Goal: Task Accomplishment & Management: Manage account settings

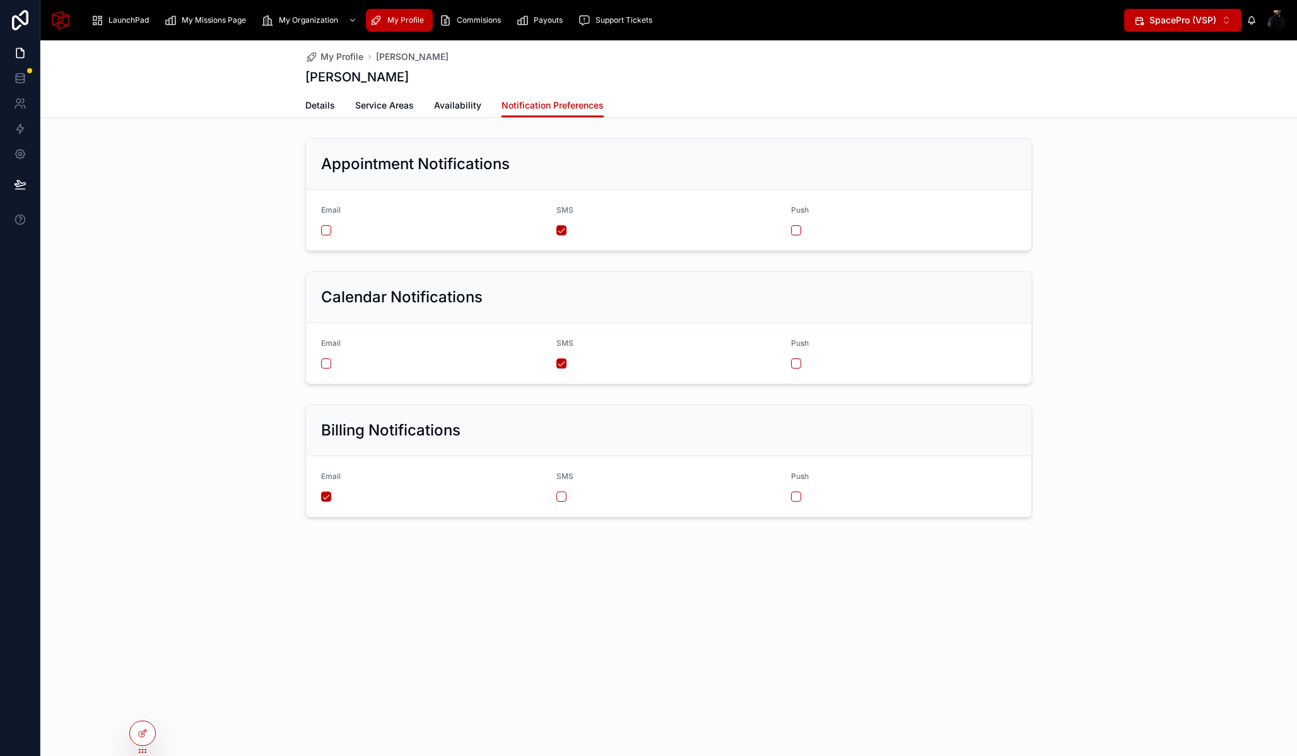
click at [249, 185] on div "Appointment Notifications Email SMS Push" at bounding box center [668, 194] width 1257 height 123
click at [141, 700] on div at bounding box center [142, 706] width 20 height 20
click at [23, 131] on icon at bounding box center [20, 128] width 13 height 13
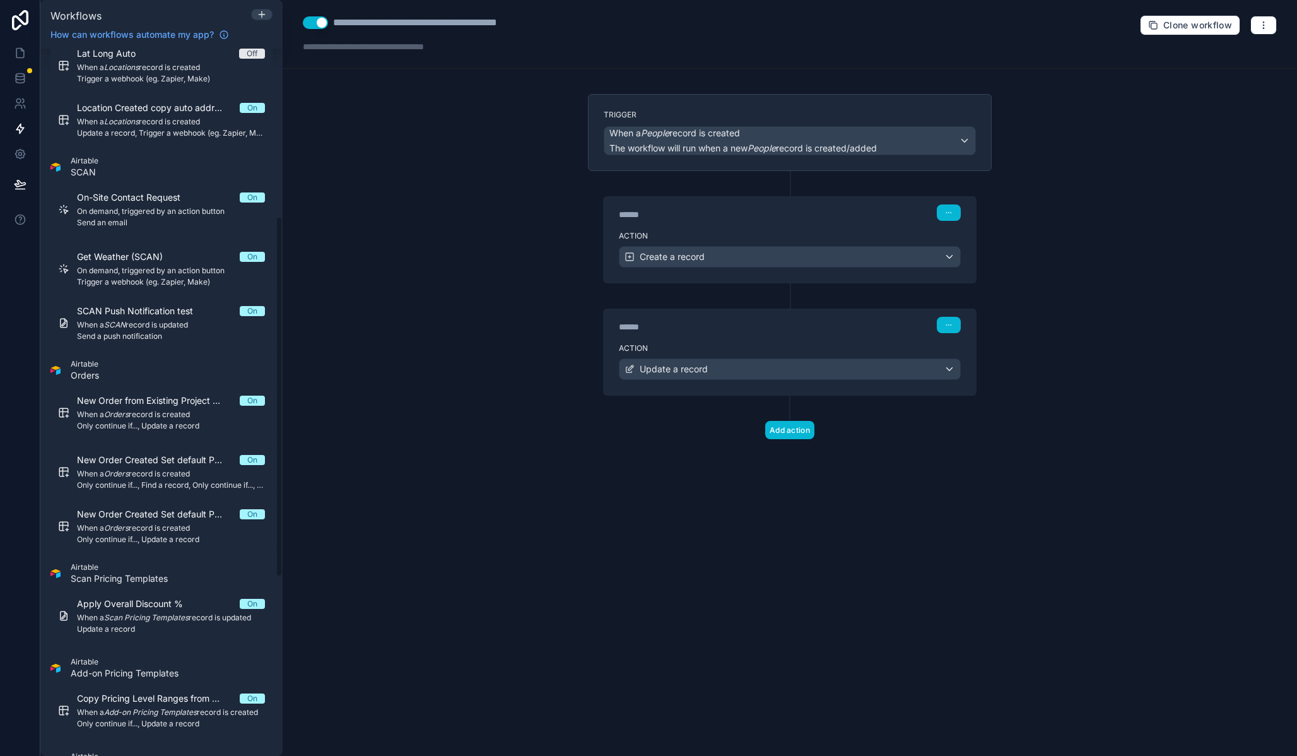
scroll to position [681, 0]
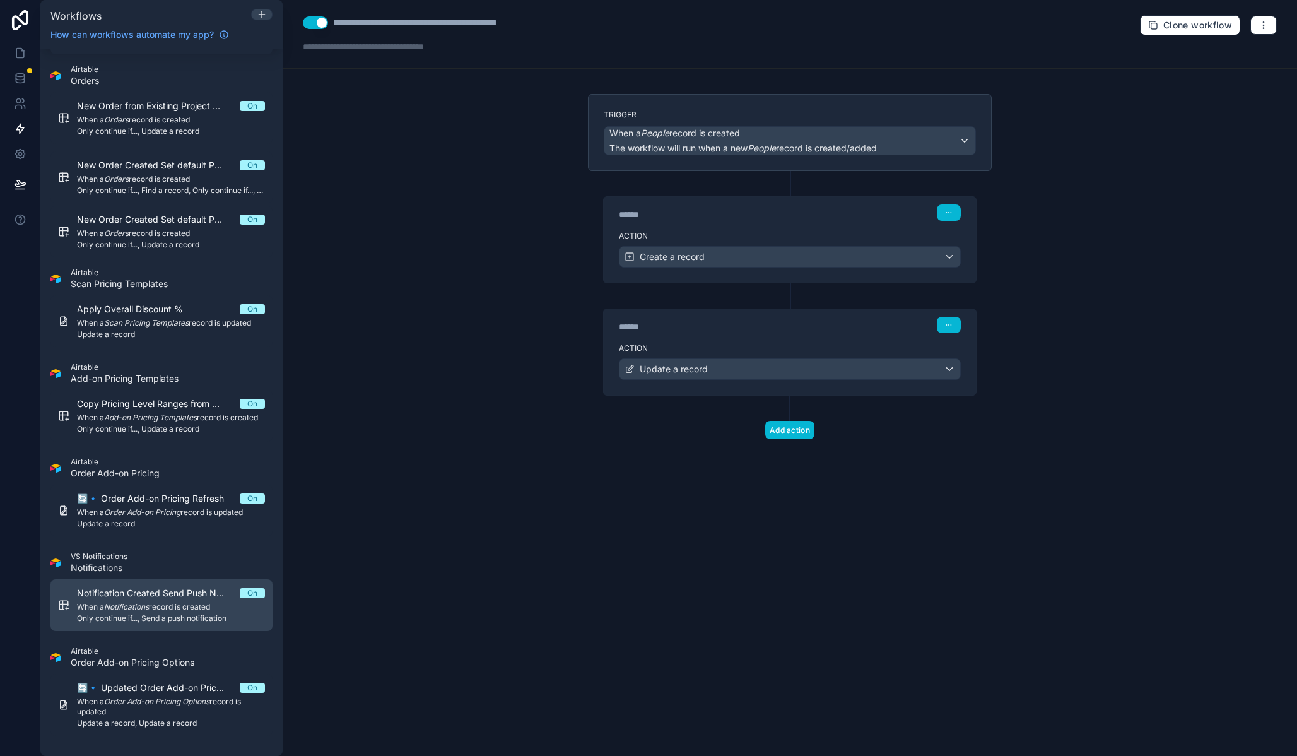
click at [173, 611] on span "When a Notifications record is created" at bounding box center [171, 607] width 188 height 10
click at [715, 227] on div "Action Only continue if..." at bounding box center [790, 254] width 372 height 57
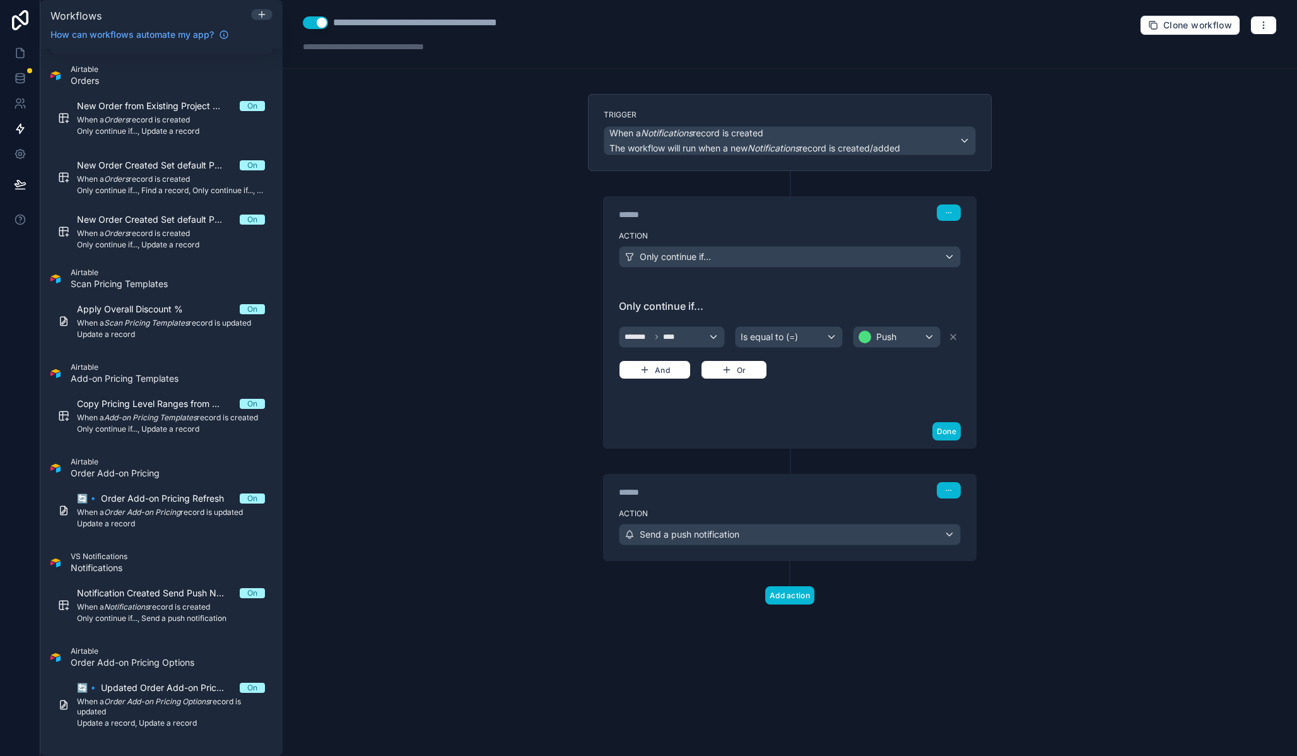
click at [503, 347] on div "**********" at bounding box center [790, 378] width 1015 height 756
click at [705, 509] on label "Action" at bounding box center [790, 514] width 342 height 10
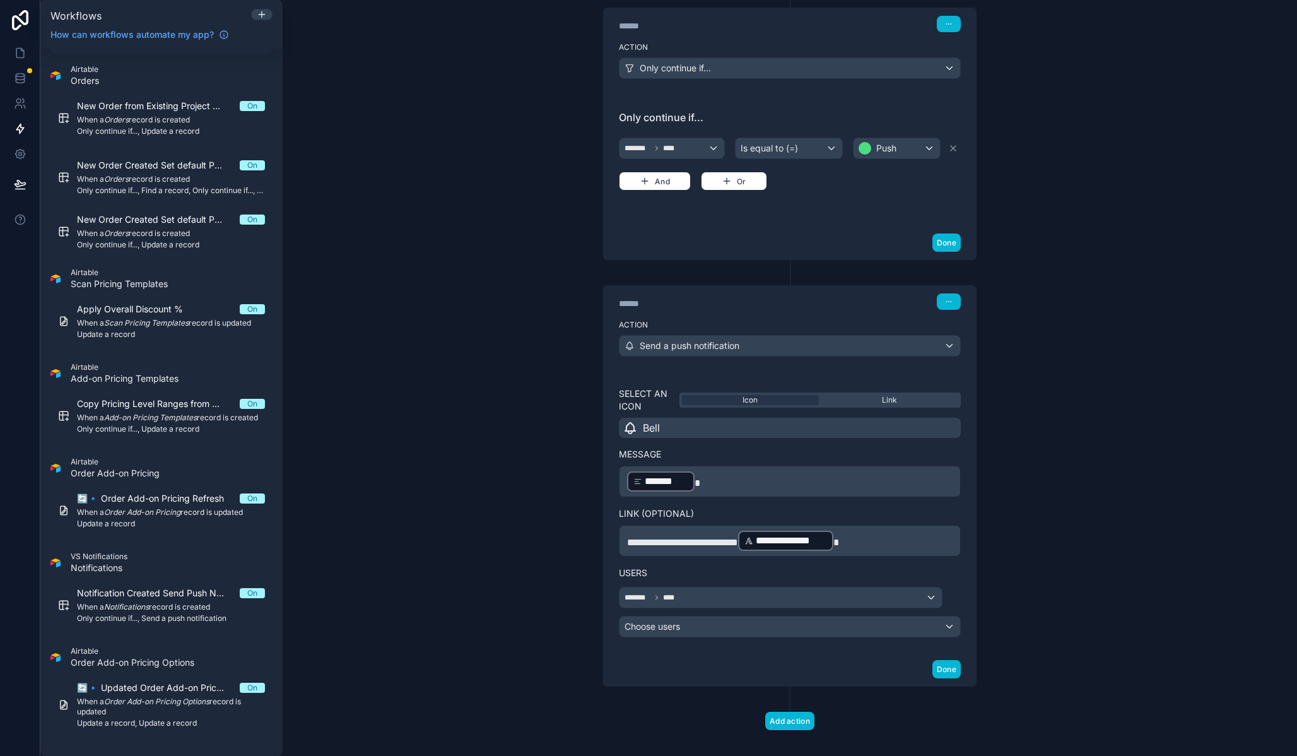
scroll to position [203, 0]
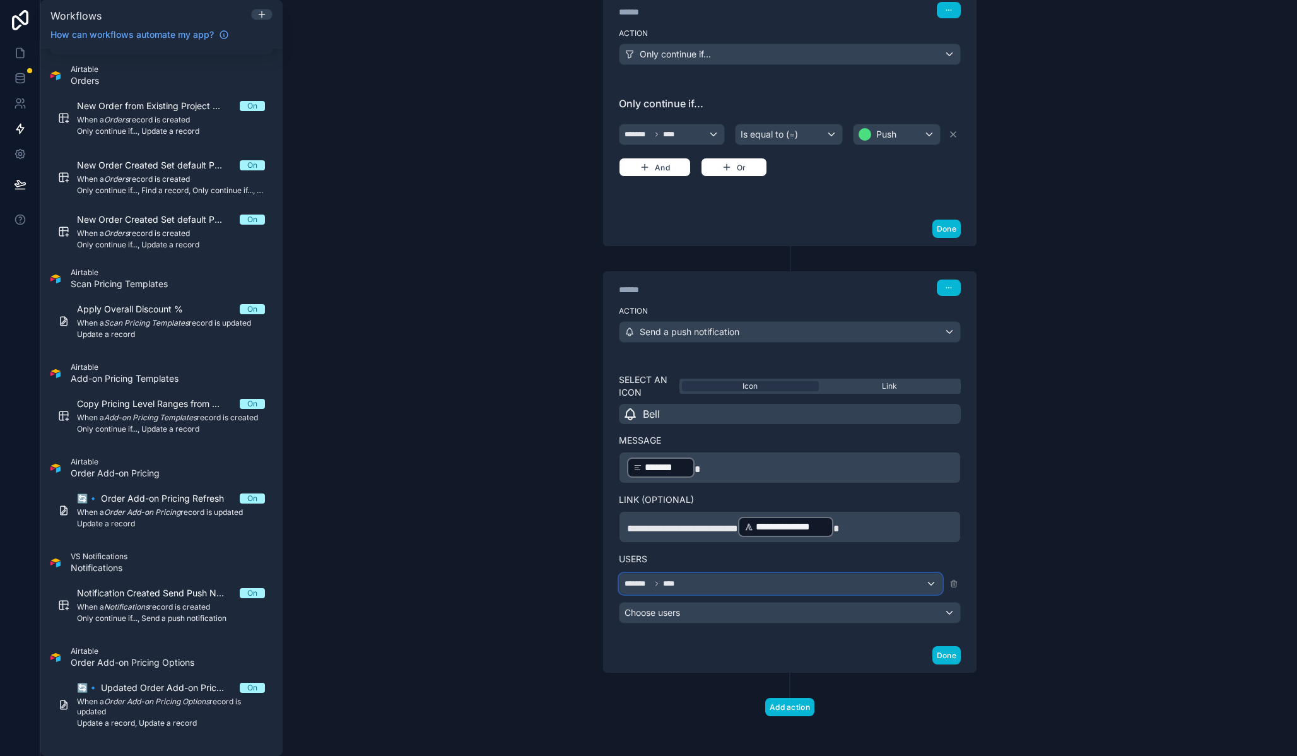
click at [680, 578] on div "******* ****" at bounding box center [781, 584] width 322 height 20
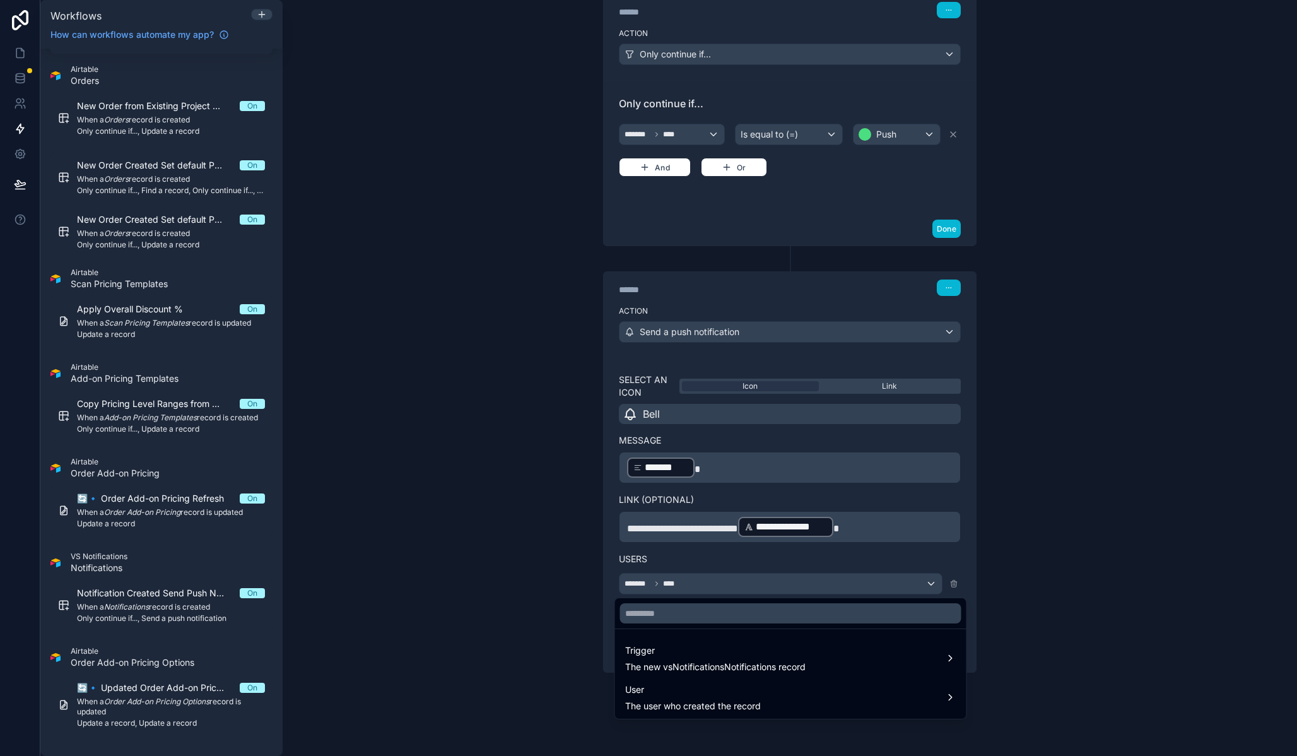
click at [693, 563] on div at bounding box center [648, 378] width 1297 height 756
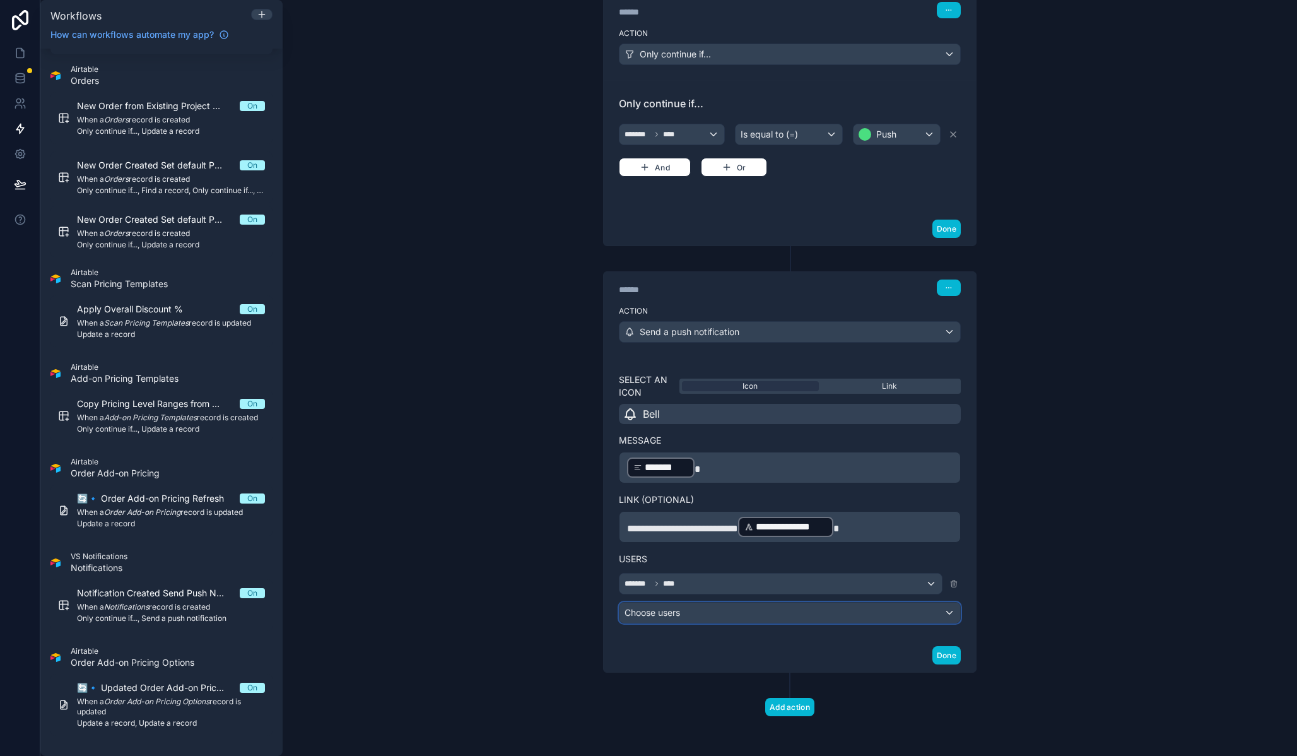
click at [699, 611] on div "Choose users" at bounding box center [790, 613] width 341 height 20
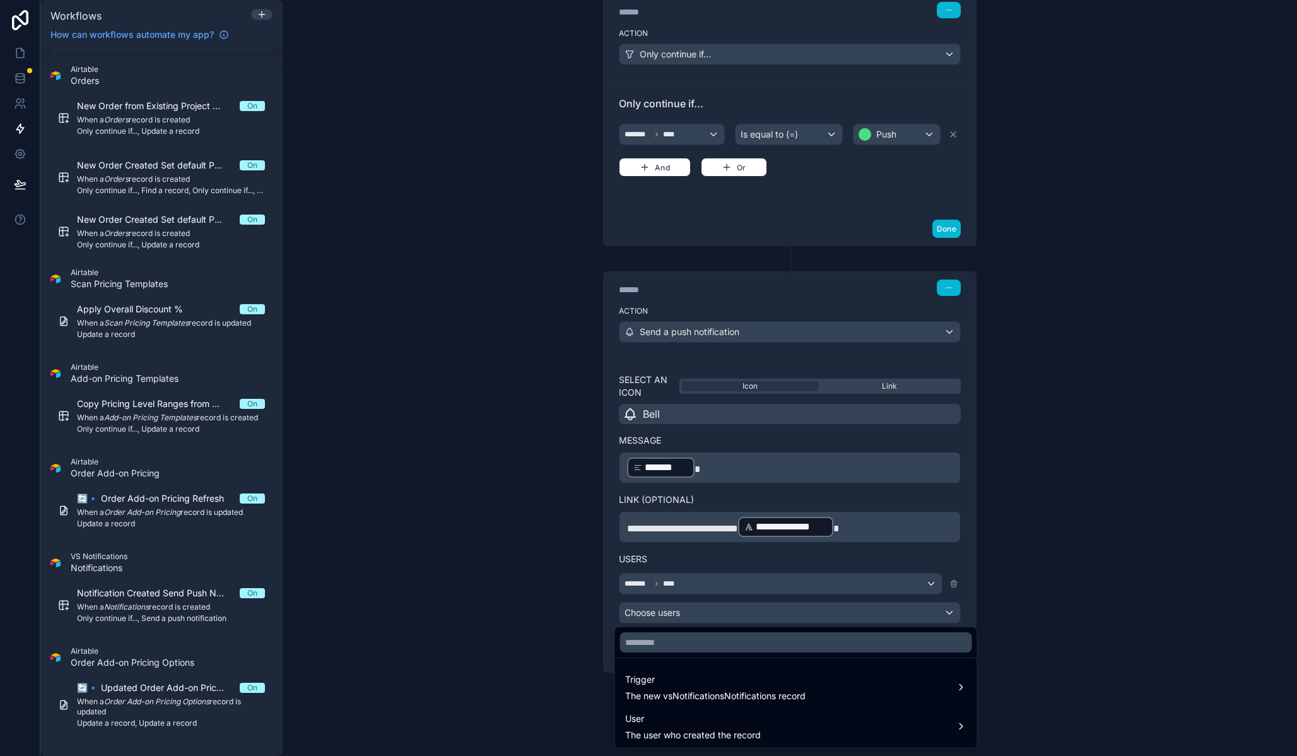
click at [721, 567] on div at bounding box center [648, 378] width 1297 height 756
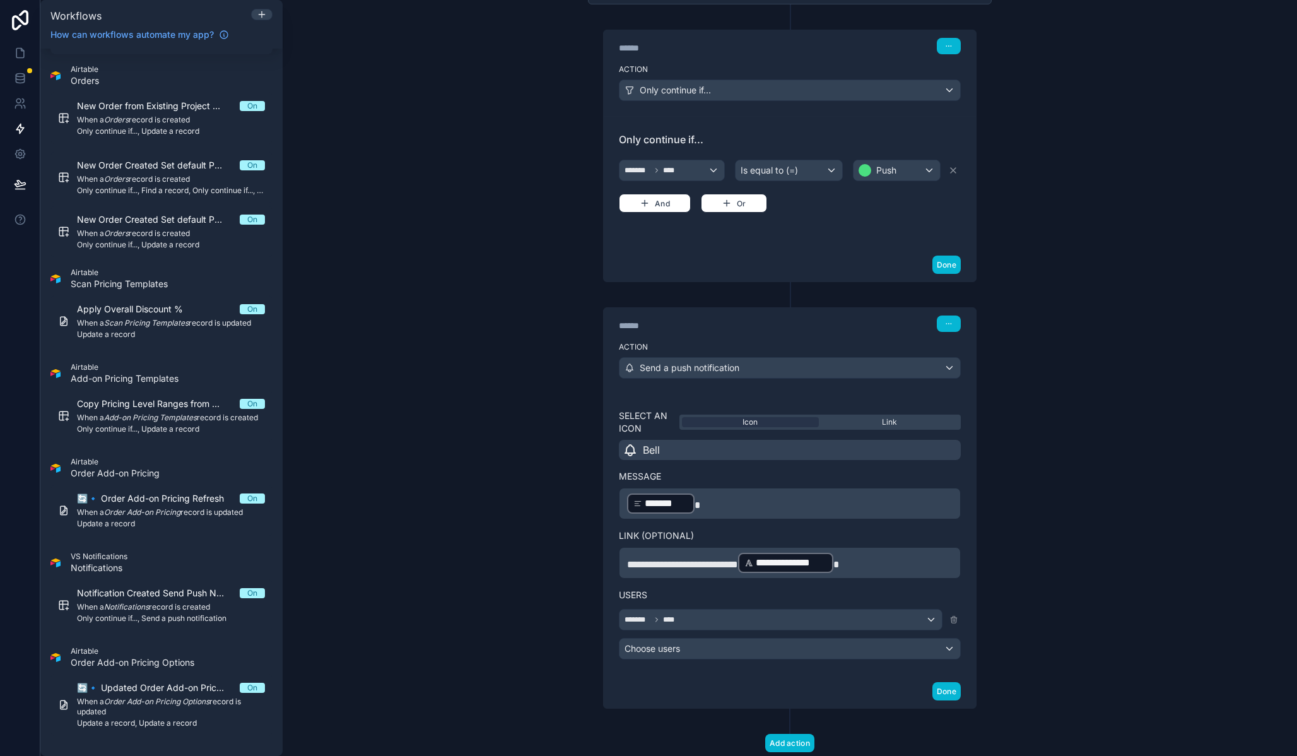
scroll to position [165, 0]
click at [470, 273] on div "**********" at bounding box center [790, 378] width 1015 height 756
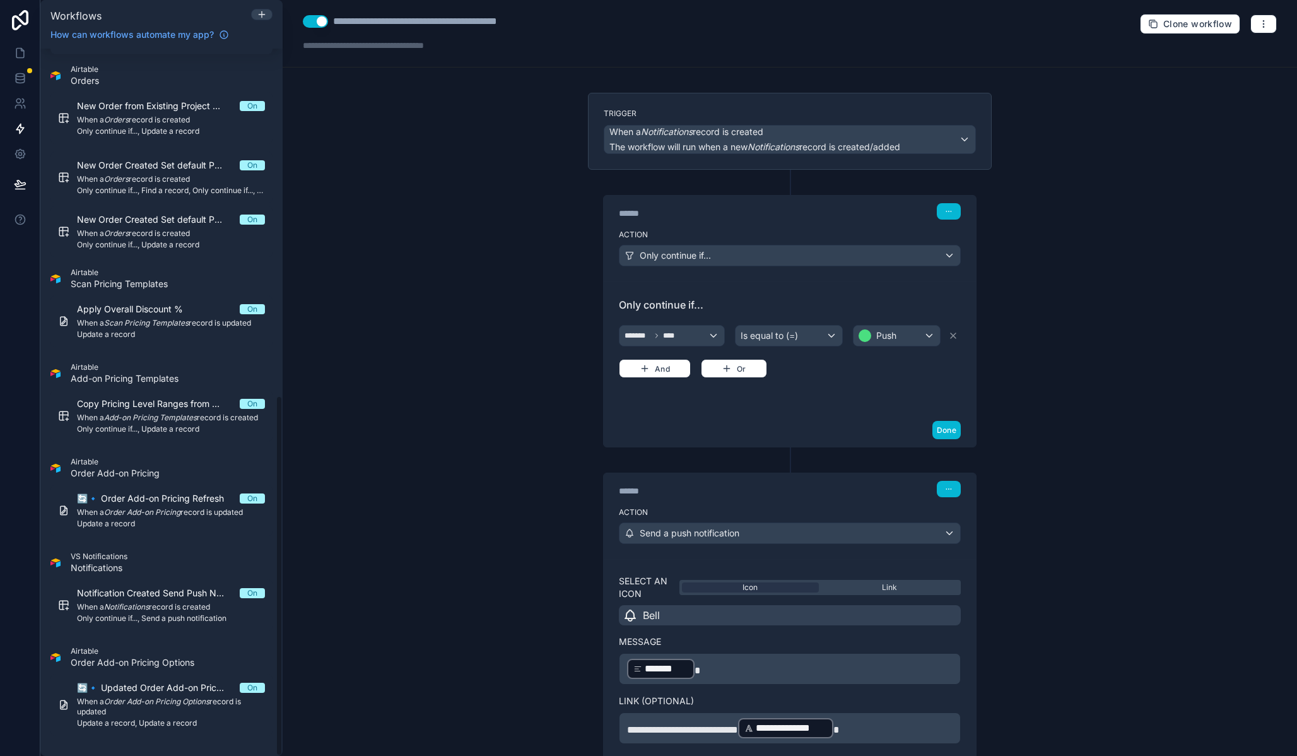
scroll to position [0, 0]
click at [1251, 28] on button "button" at bounding box center [1264, 25] width 26 height 19
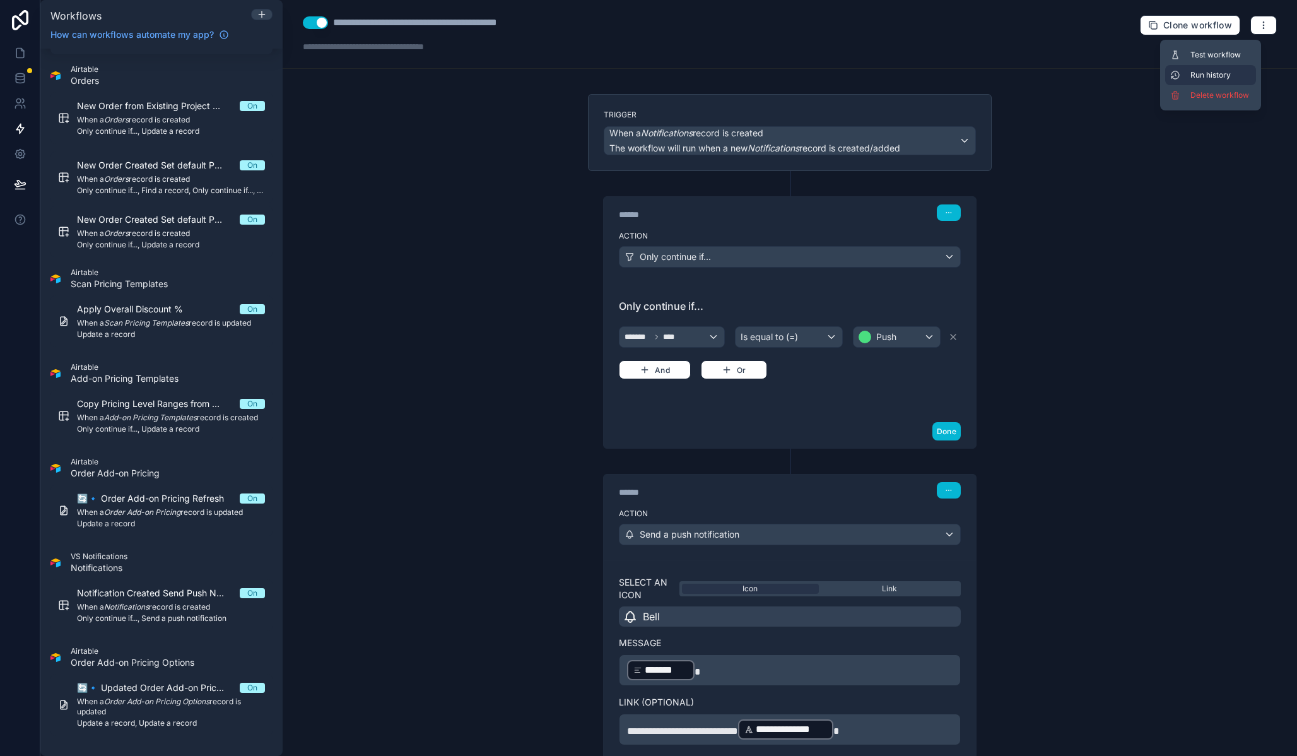
click at [1208, 74] on span "Run history" at bounding box center [1221, 75] width 61 height 10
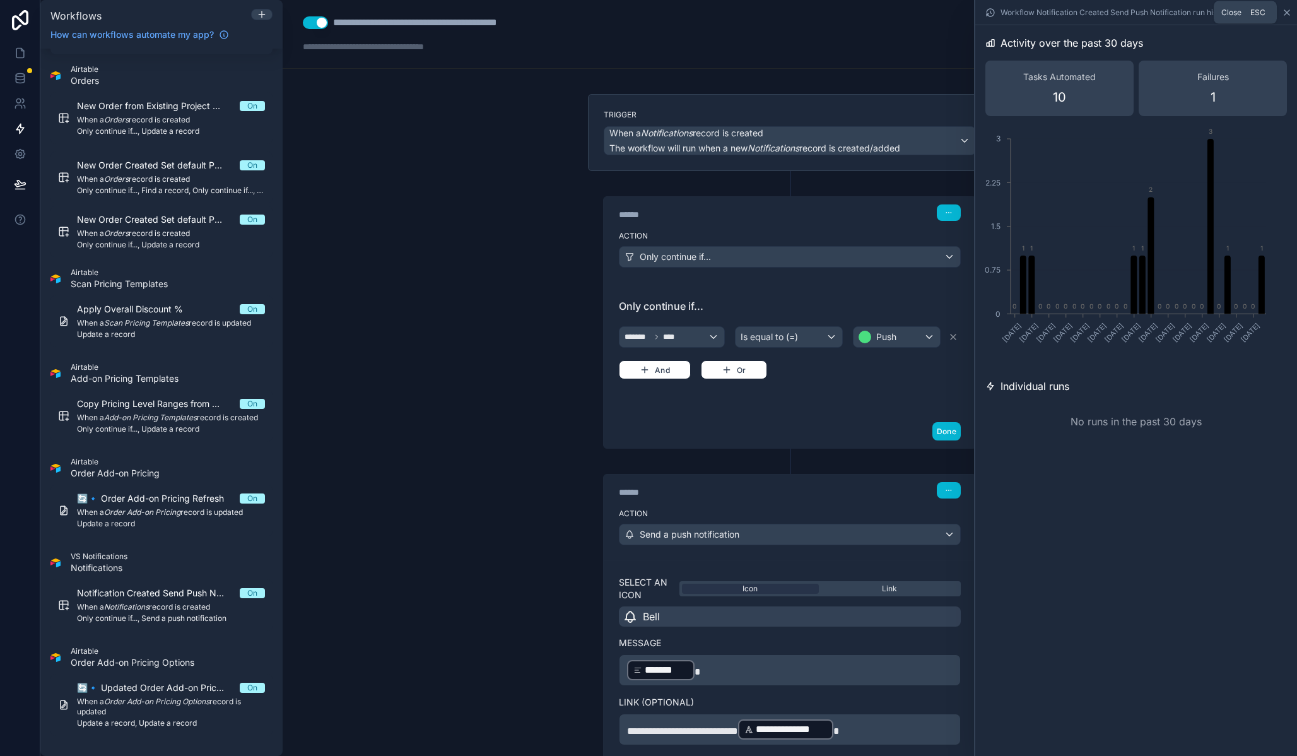
click at [1285, 13] on icon at bounding box center [1287, 13] width 10 height 10
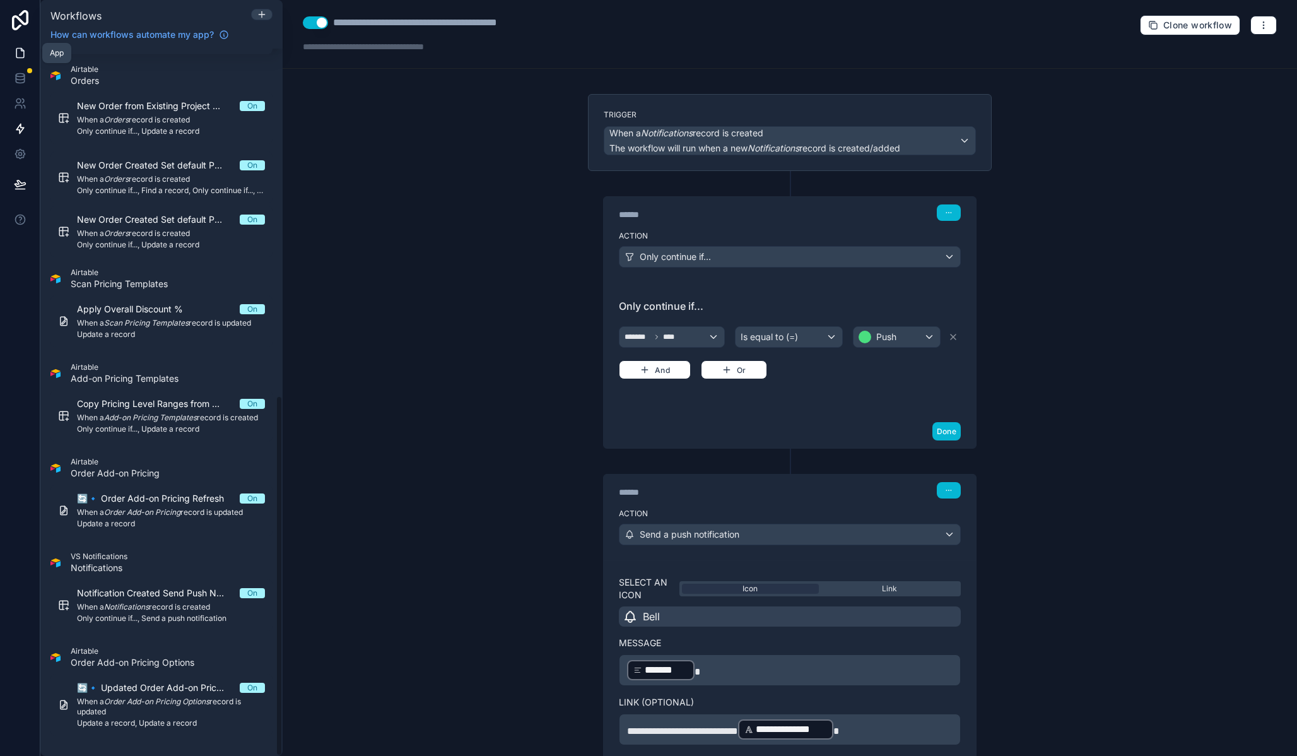
click at [32, 46] on link at bounding box center [20, 52] width 40 height 25
